Goal: Transaction & Acquisition: Obtain resource

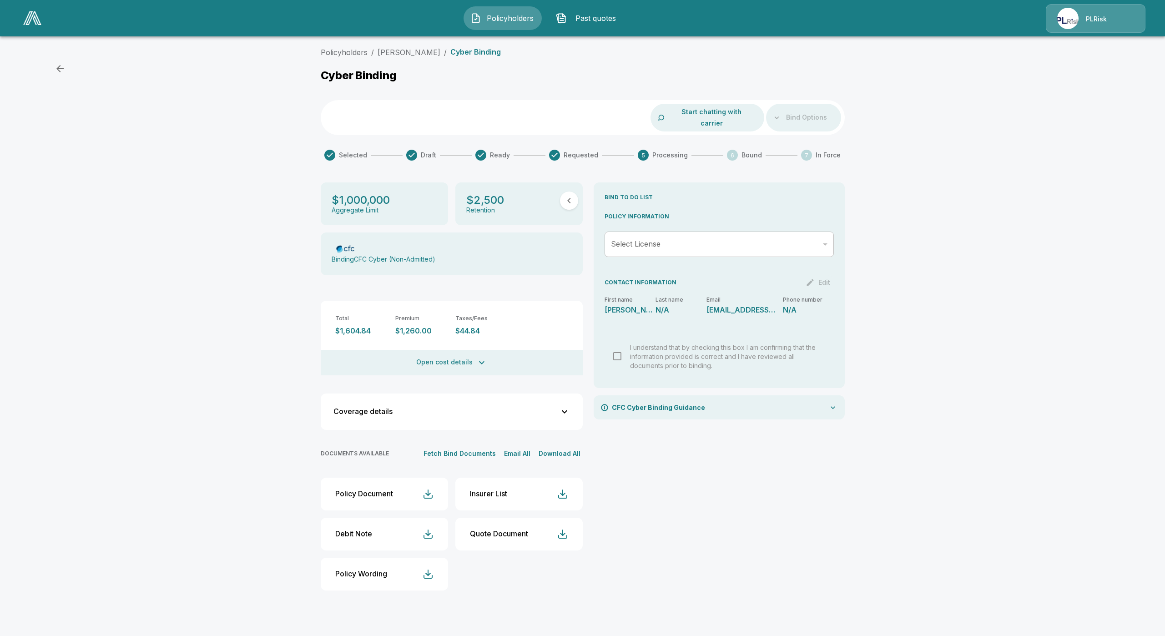
click at [30, 26] on link at bounding box center [32, 18] width 25 height 21
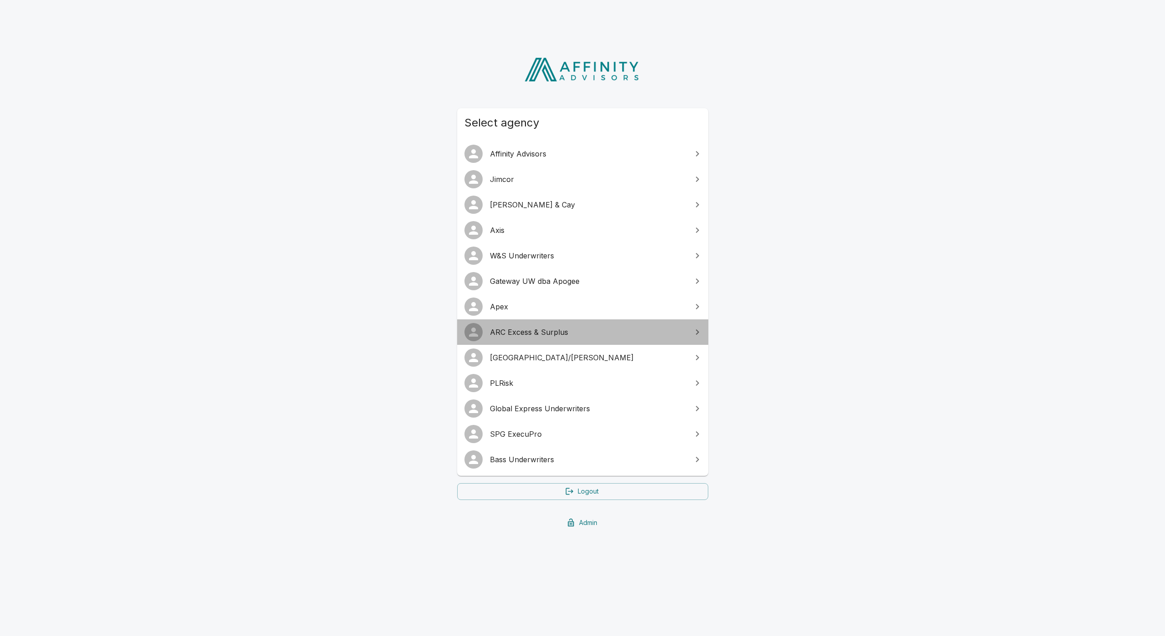
click at [525, 336] on span "ARC Excess & Surplus" at bounding box center [588, 332] width 197 height 11
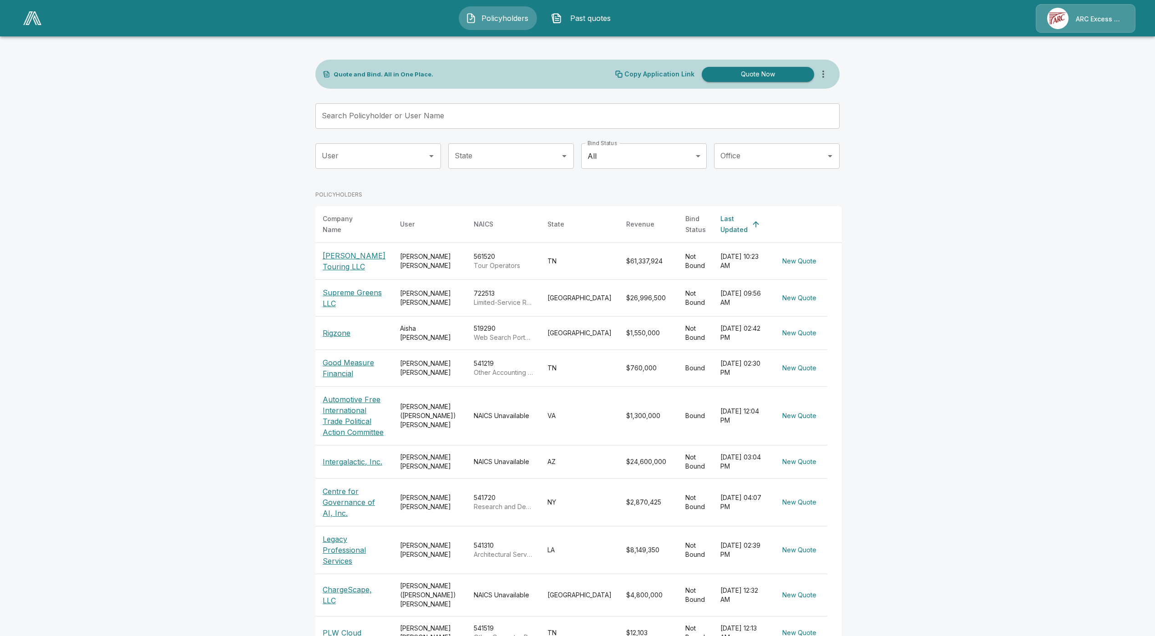
click at [1083, 19] on p "ARC Excess & Surplus" at bounding box center [1099, 19] width 48 height 9
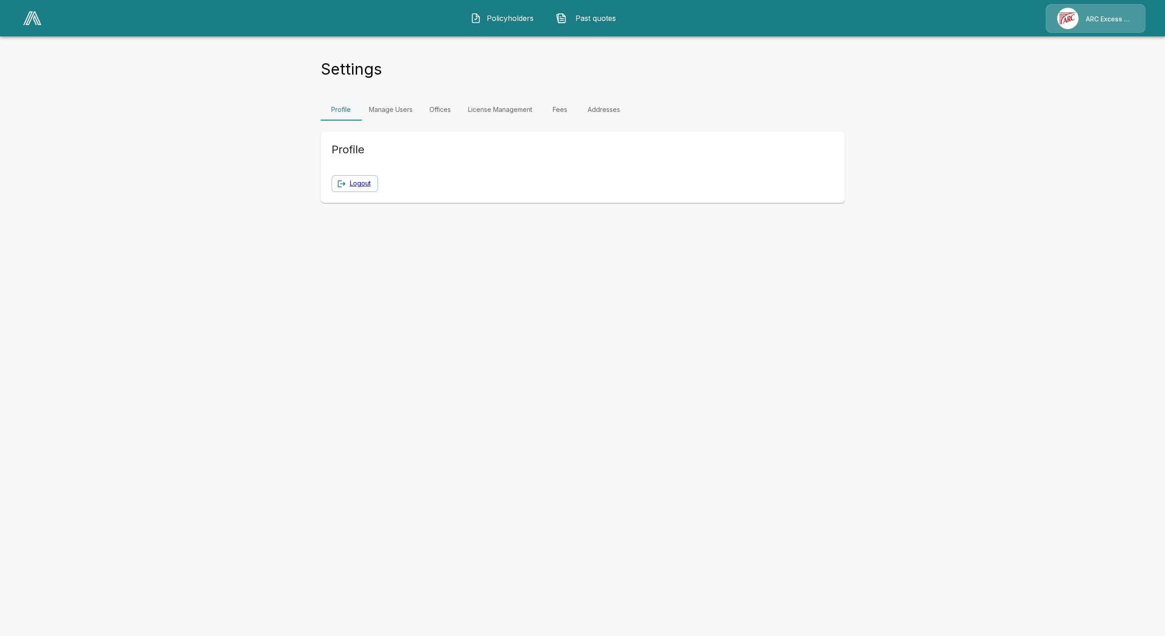
click at [564, 107] on link "Fees" at bounding box center [559, 110] width 41 height 22
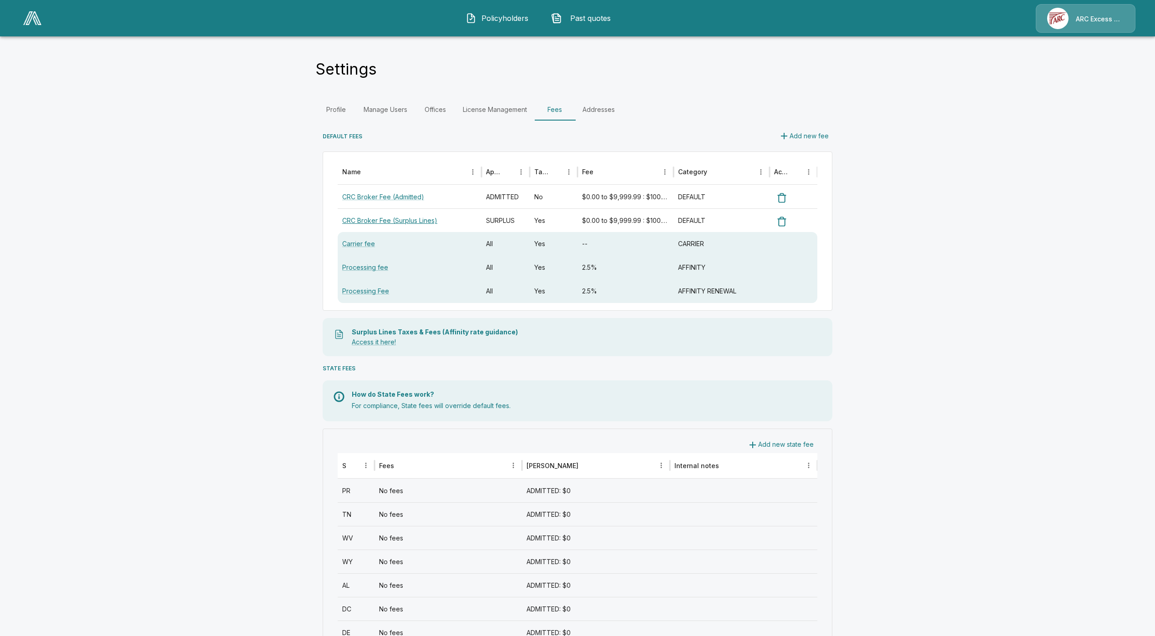
click at [383, 220] on link "CRC Broker Fee (Surplus Lines)" at bounding box center [389, 221] width 95 height 8
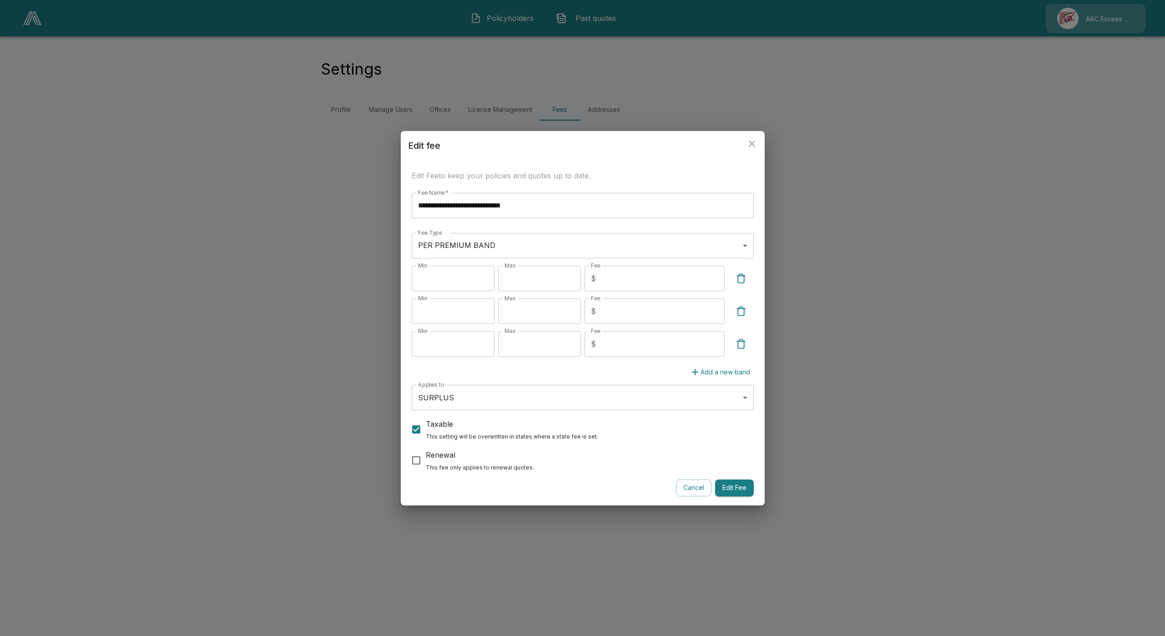
drag, startPoint x: 274, startPoint y: 355, endPoint x: 274, endPoint y: 350, distance: 4.6
click at [274, 354] on div "**********" at bounding box center [582, 318] width 1165 height 636
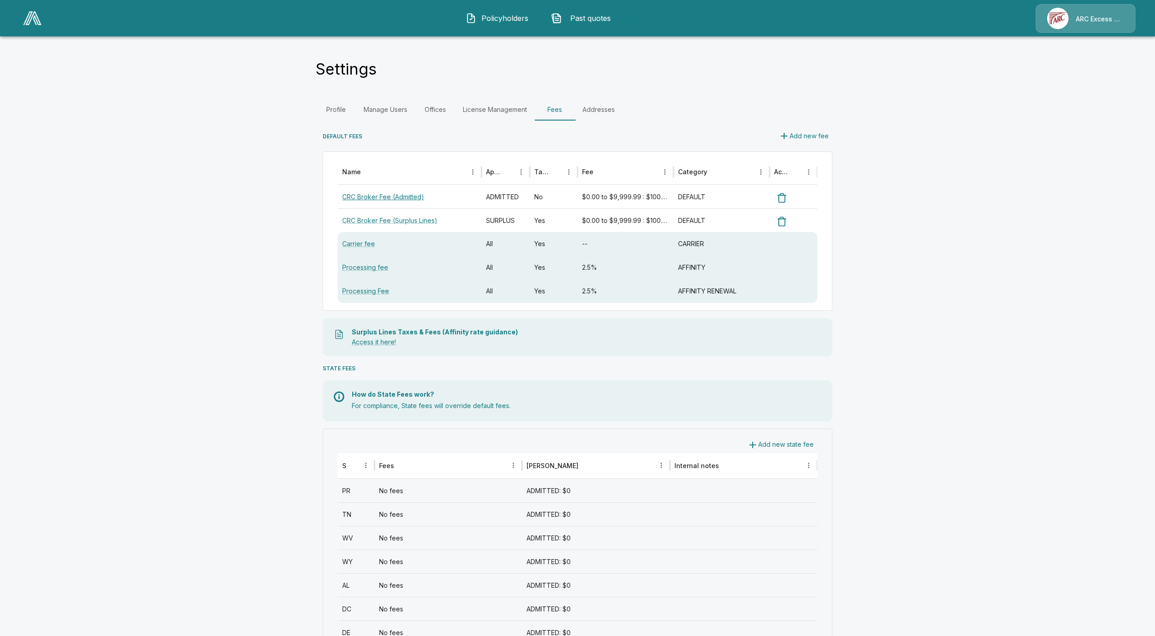
click at [395, 194] on link "CRC Broker Fee (Admitted)" at bounding box center [383, 197] width 82 height 8
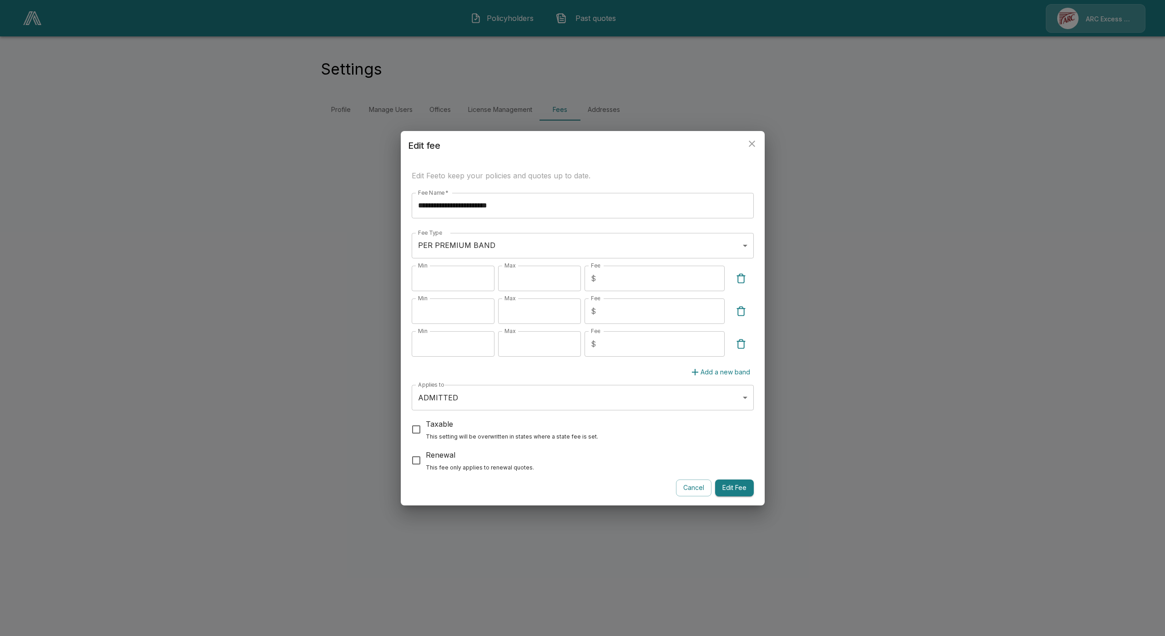
click at [297, 218] on div "**********" at bounding box center [582, 318] width 1165 height 636
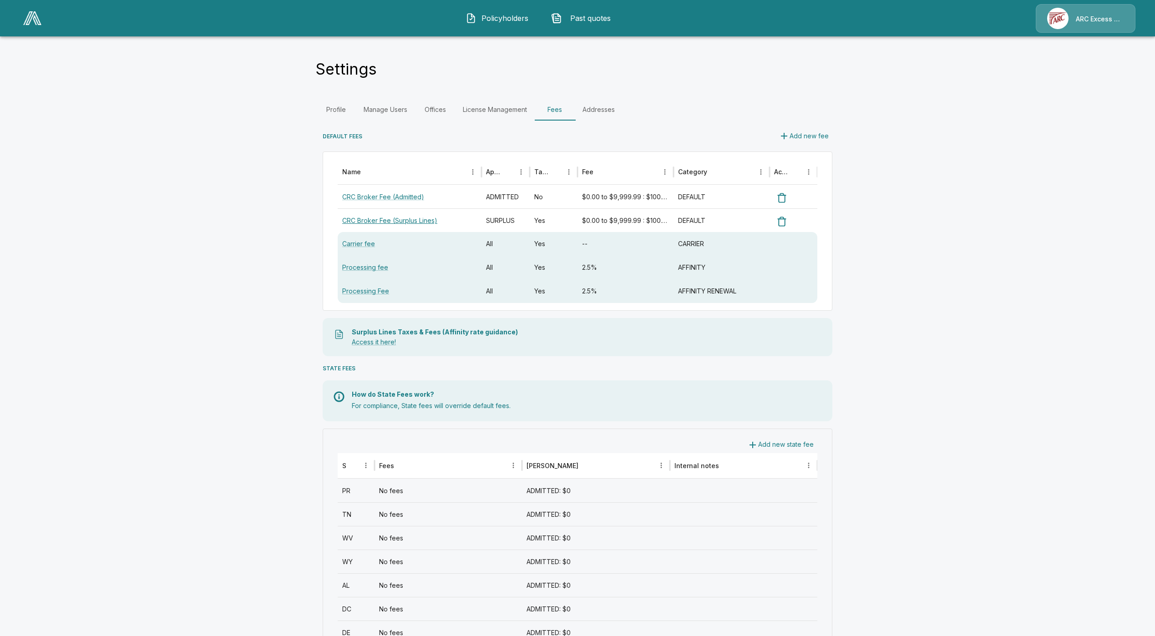
click at [395, 221] on link "CRC Broker Fee (Surplus Lines)" at bounding box center [389, 221] width 95 height 8
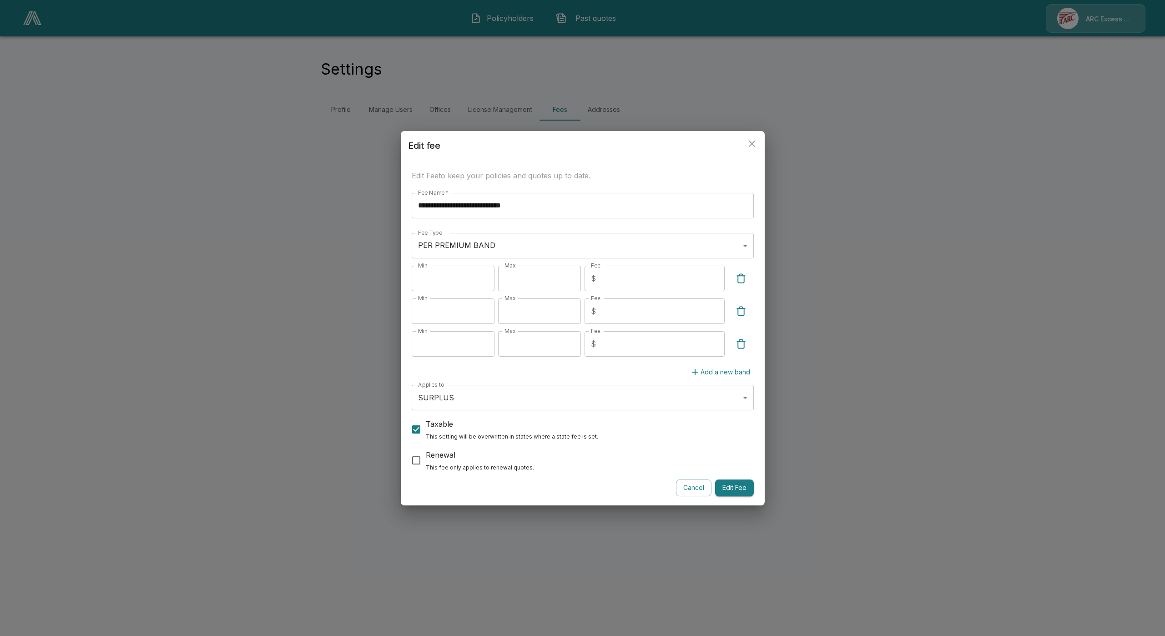
click at [223, 276] on div "**********" at bounding box center [582, 318] width 1165 height 636
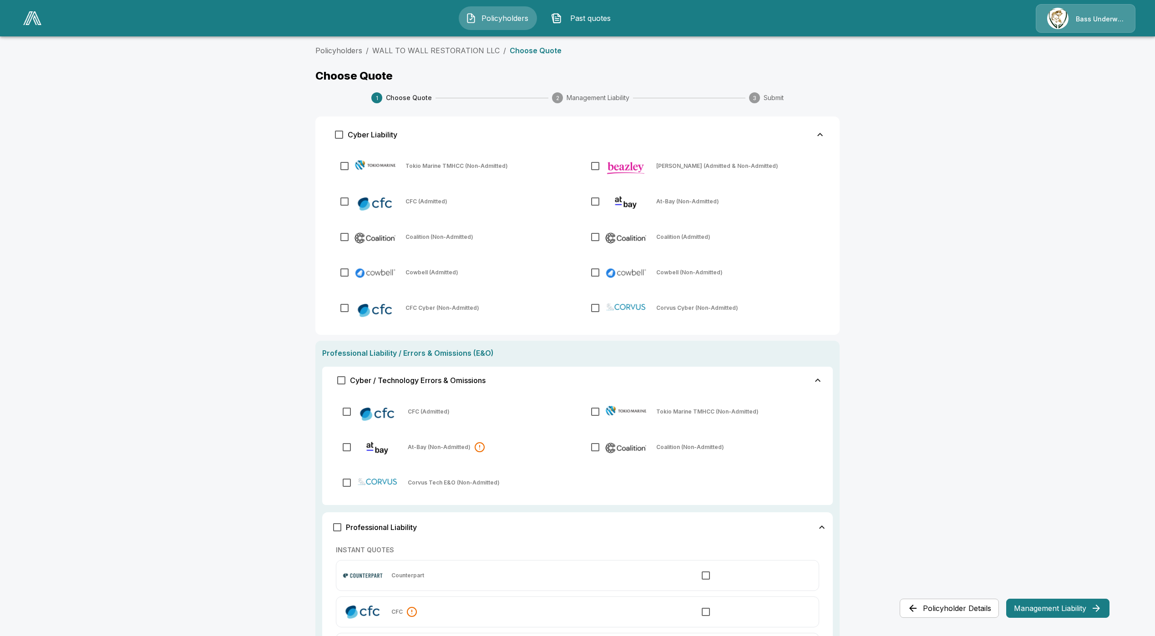
scroll to position [34, 0]
click at [499, 23] on span "Policyholders" at bounding box center [505, 18] width 50 height 11
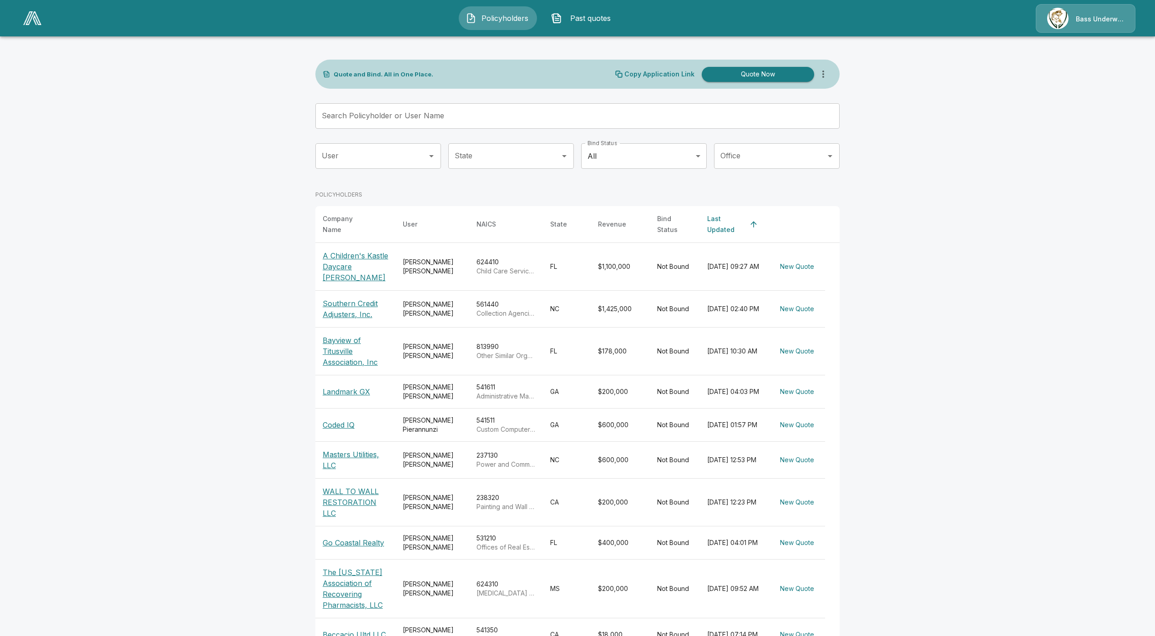
click at [589, 14] on span "Past quotes" at bounding box center [590, 18] width 50 height 11
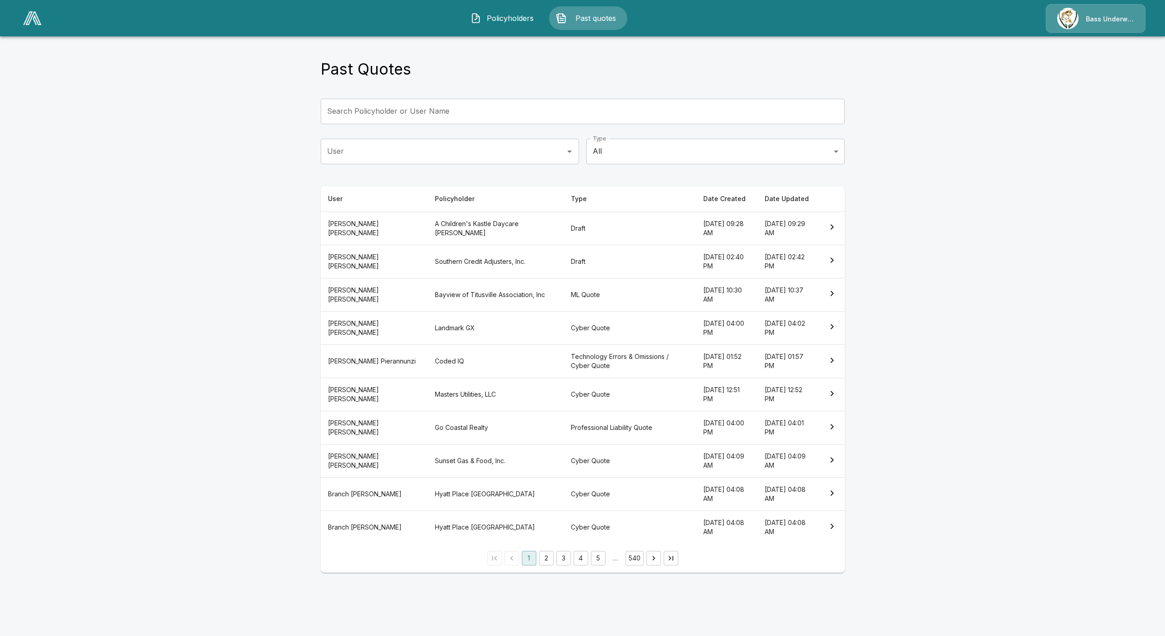
click at [564, 260] on th "Draft" at bounding box center [630, 261] width 132 height 33
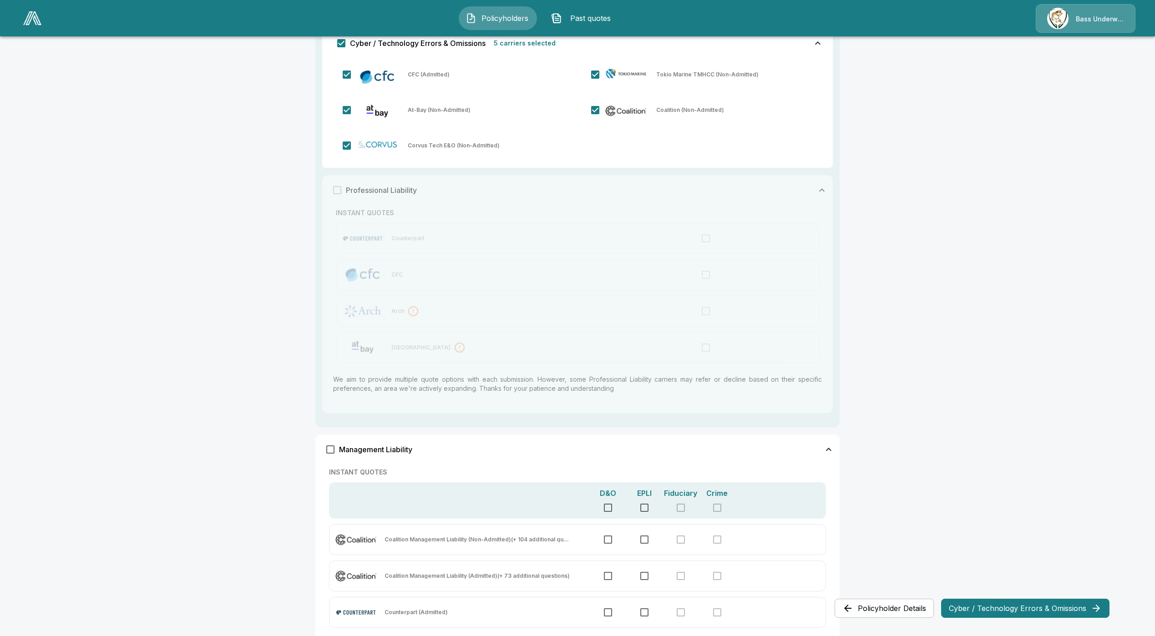
scroll to position [390, 0]
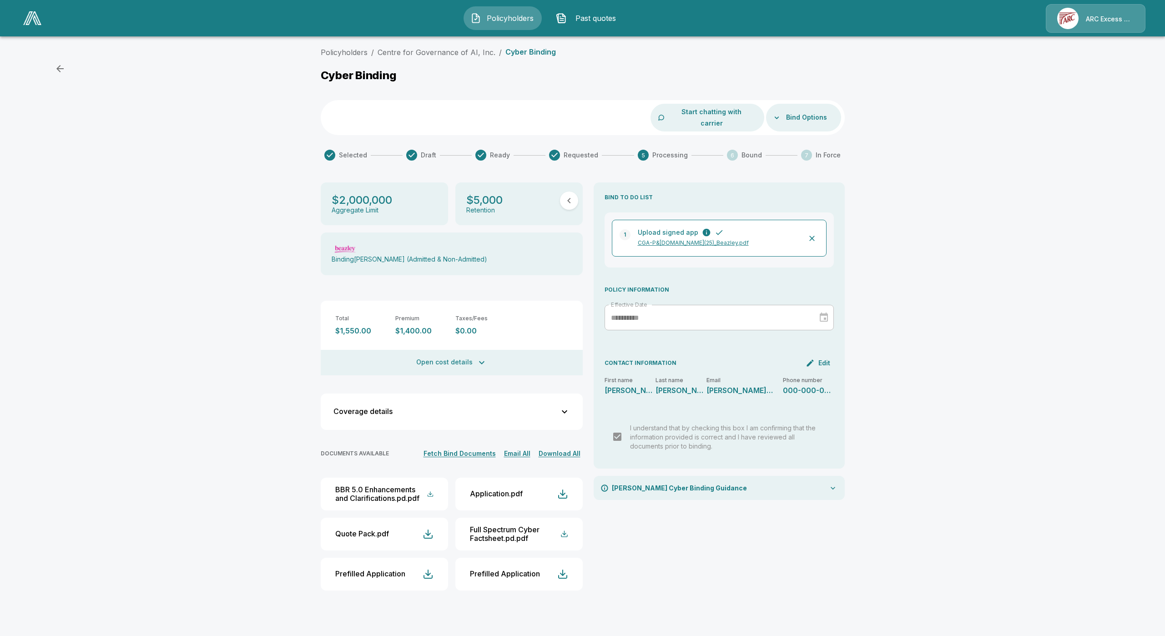
click at [465, 448] on button "Fetch Bind Documents" at bounding box center [459, 453] width 77 height 11
click at [820, 110] on button "Bind Options" at bounding box center [806, 117] width 48 height 17
click at [963, 133] on div at bounding box center [582, 318] width 1165 height 636
click at [718, 483] on div "[PERSON_NAME] Cyber Binding Guidance" at bounding box center [719, 488] width 251 height 24
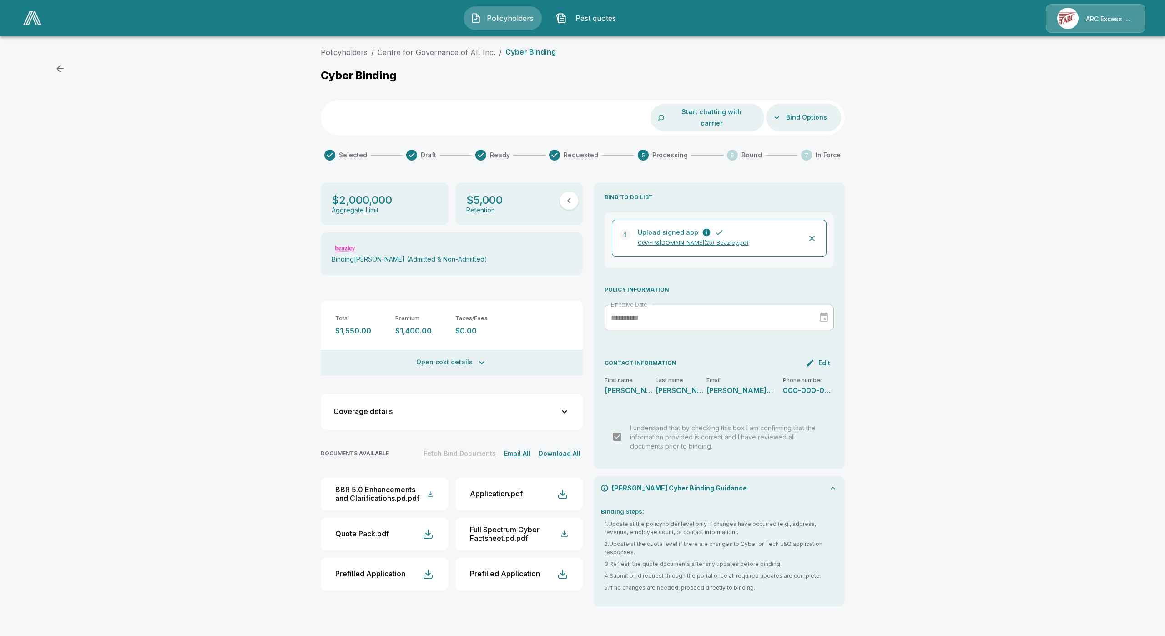
click at [719, 486] on div "[PERSON_NAME] Cyber Binding Guidance" at bounding box center [719, 488] width 251 height 24
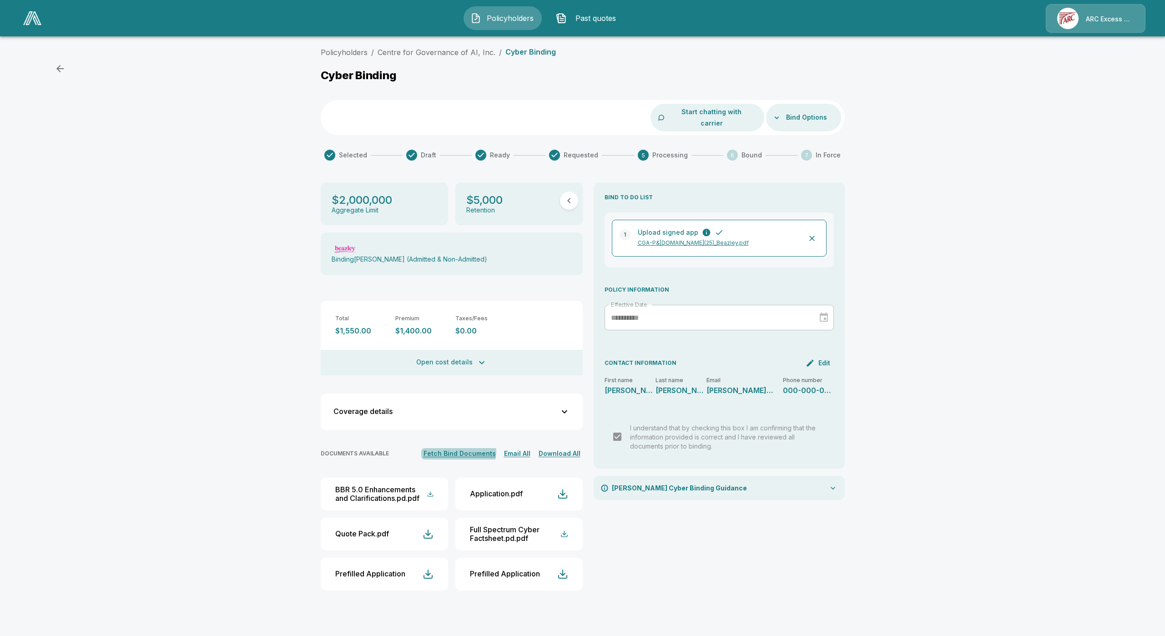
click at [462, 448] on button "Fetch Bind Documents" at bounding box center [459, 453] width 77 height 11
click at [571, 195] on icon "button" at bounding box center [569, 200] width 11 height 11
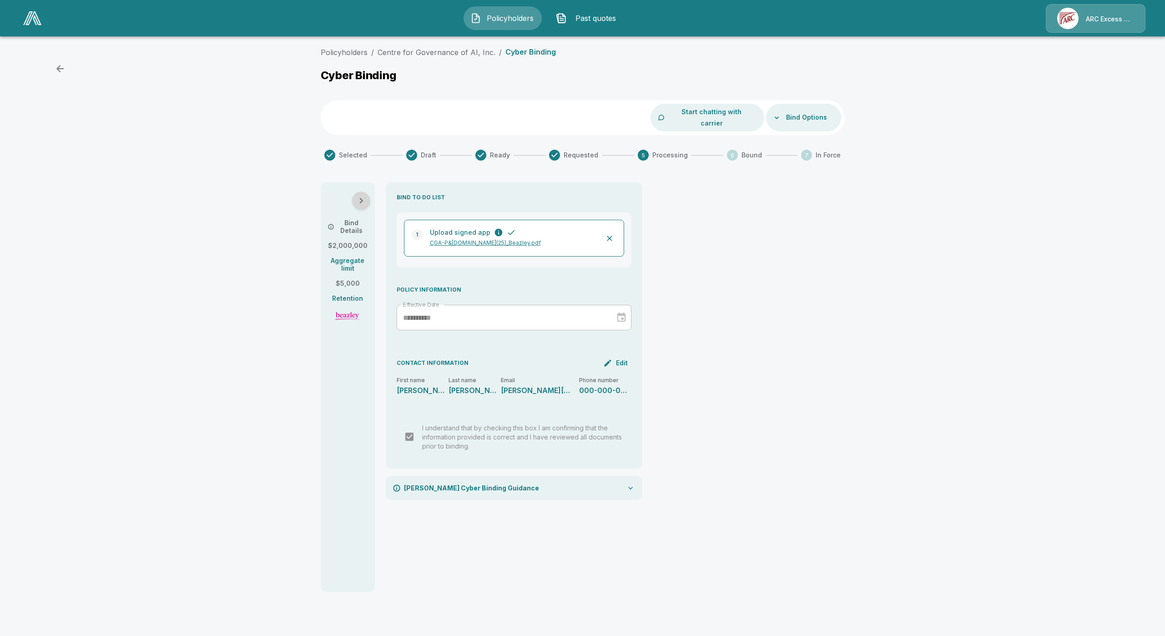
click at [353, 192] on button "button" at bounding box center [361, 201] width 18 height 18
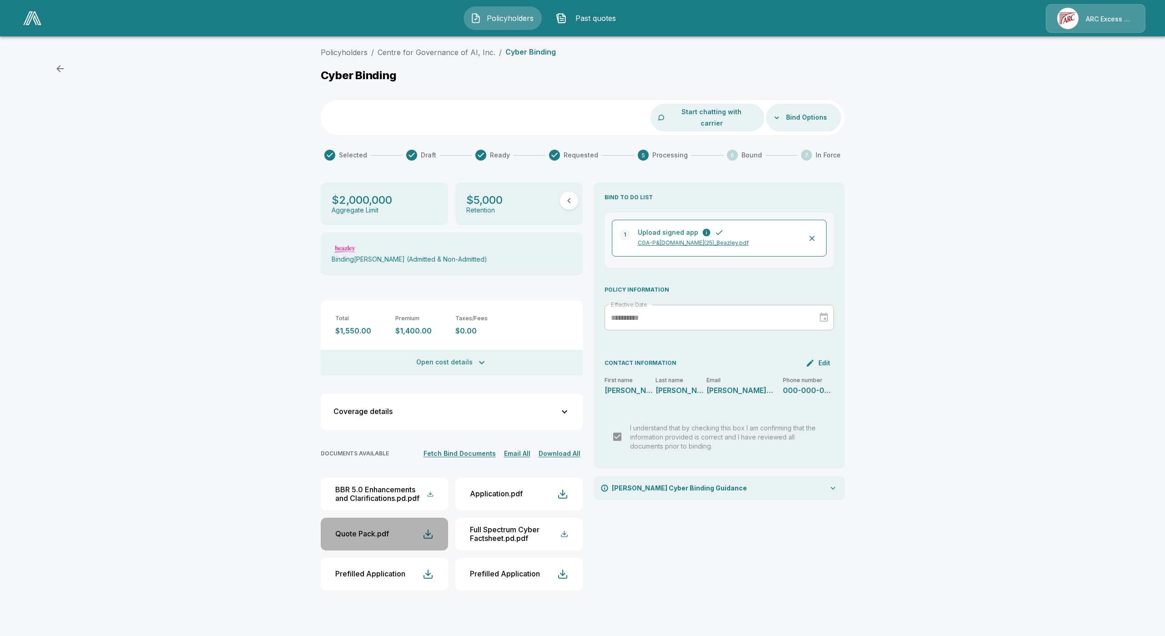
click at [396, 522] on button "Quote Pack.pdf" at bounding box center [384, 534] width 127 height 33
click at [685, 239] on p "CGA-P&[DOMAIN_NAME](25)_Beazley.pdf" at bounding box center [718, 243] width 160 height 8
